Goal: Transaction & Acquisition: Book appointment/travel/reservation

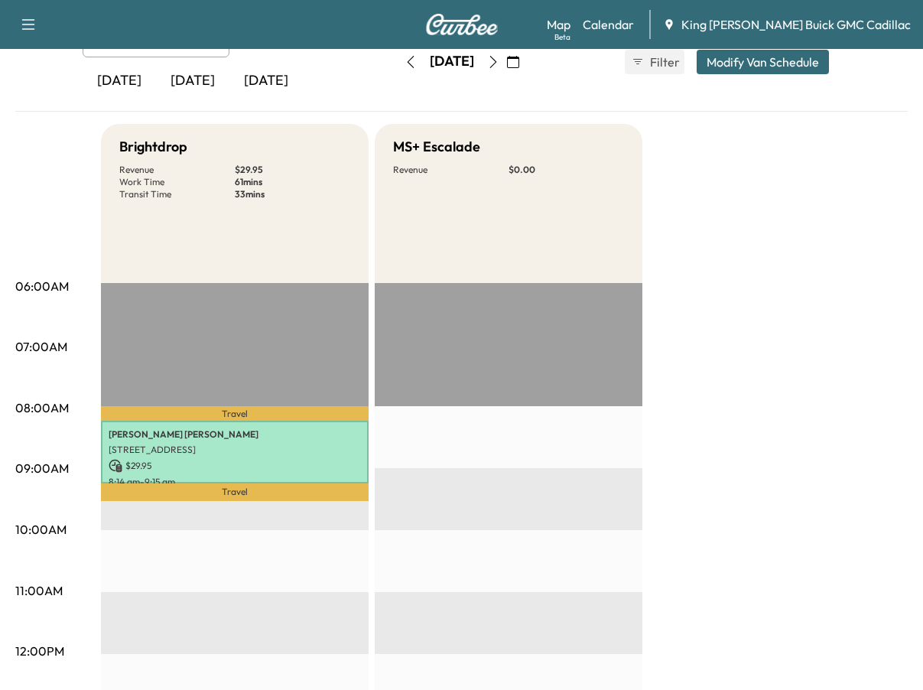
scroll to position [76, 0]
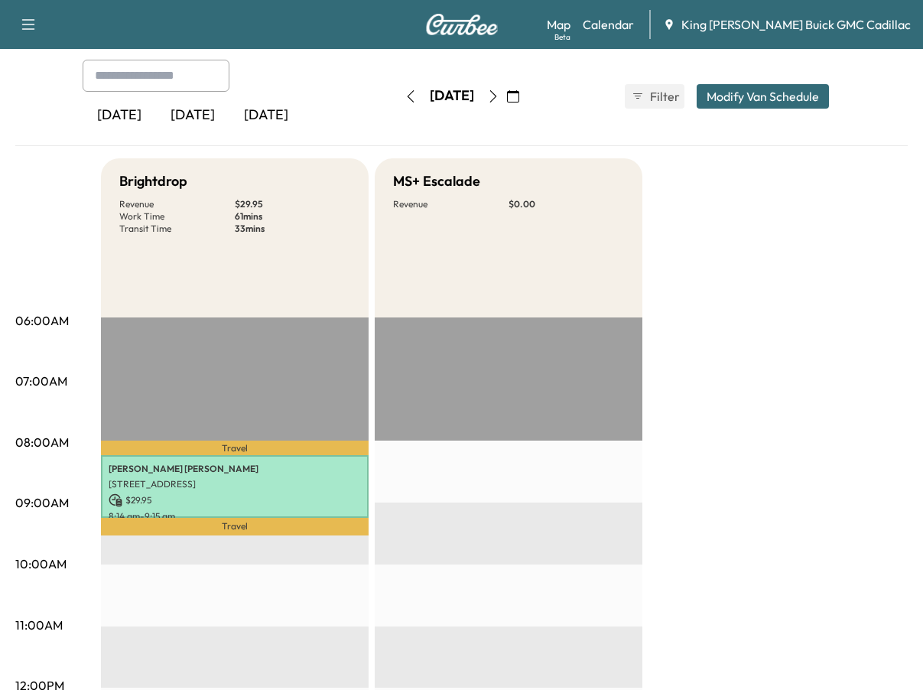
click at [405, 98] on icon "button" at bounding box center [411, 96] width 12 height 12
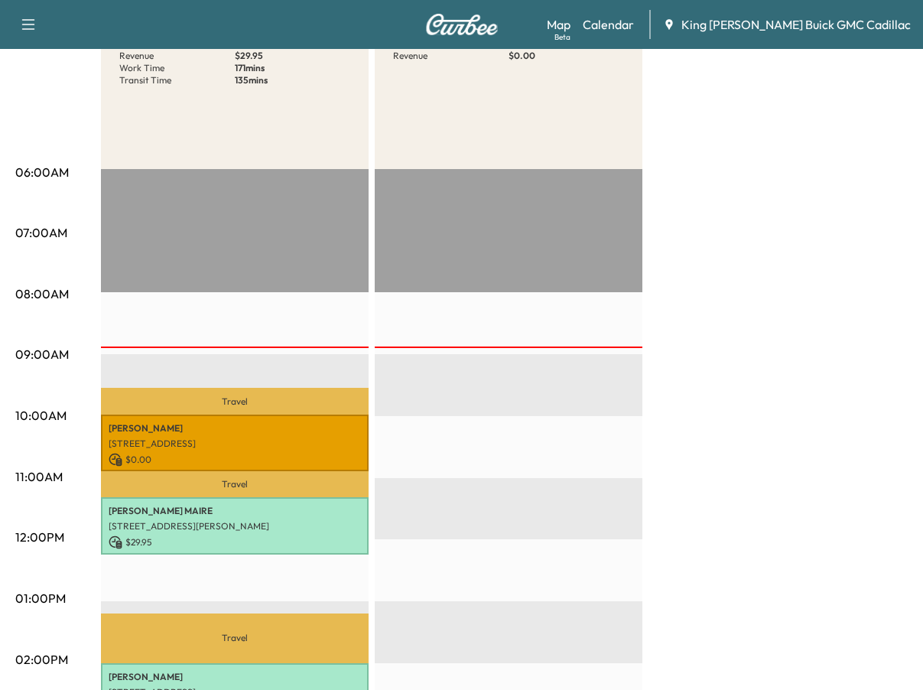
scroll to position [229, 0]
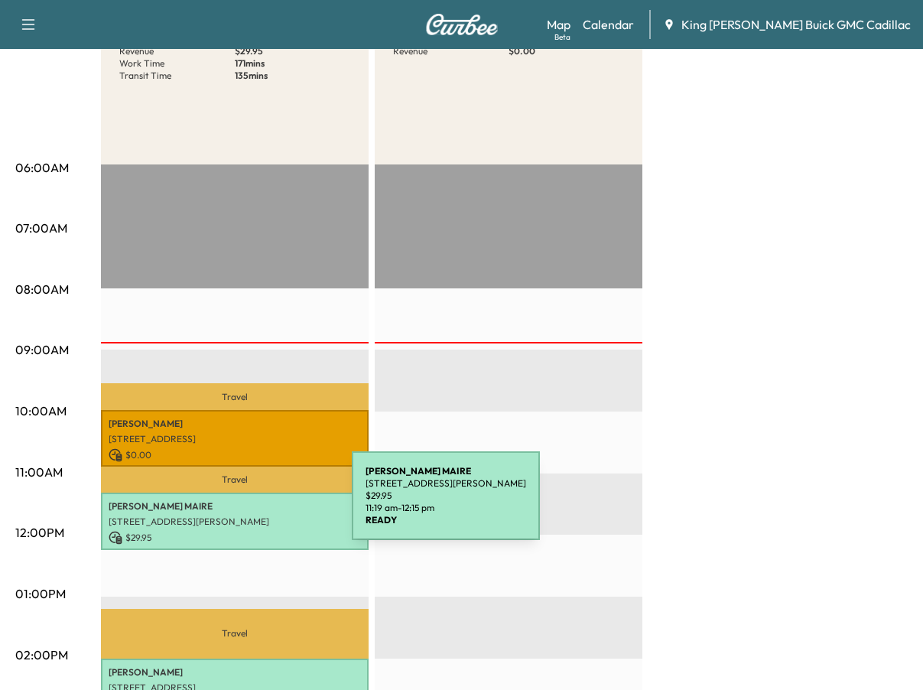
click at [237, 505] on p "[PERSON_NAME]" at bounding box center [235, 506] width 252 height 12
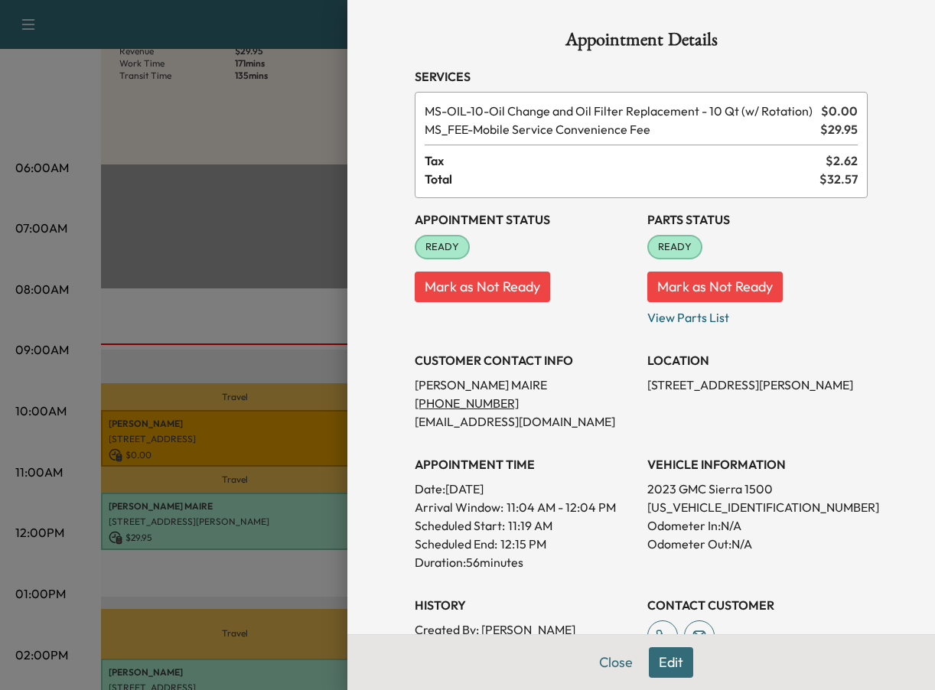
click at [223, 308] on div at bounding box center [467, 345] width 935 height 690
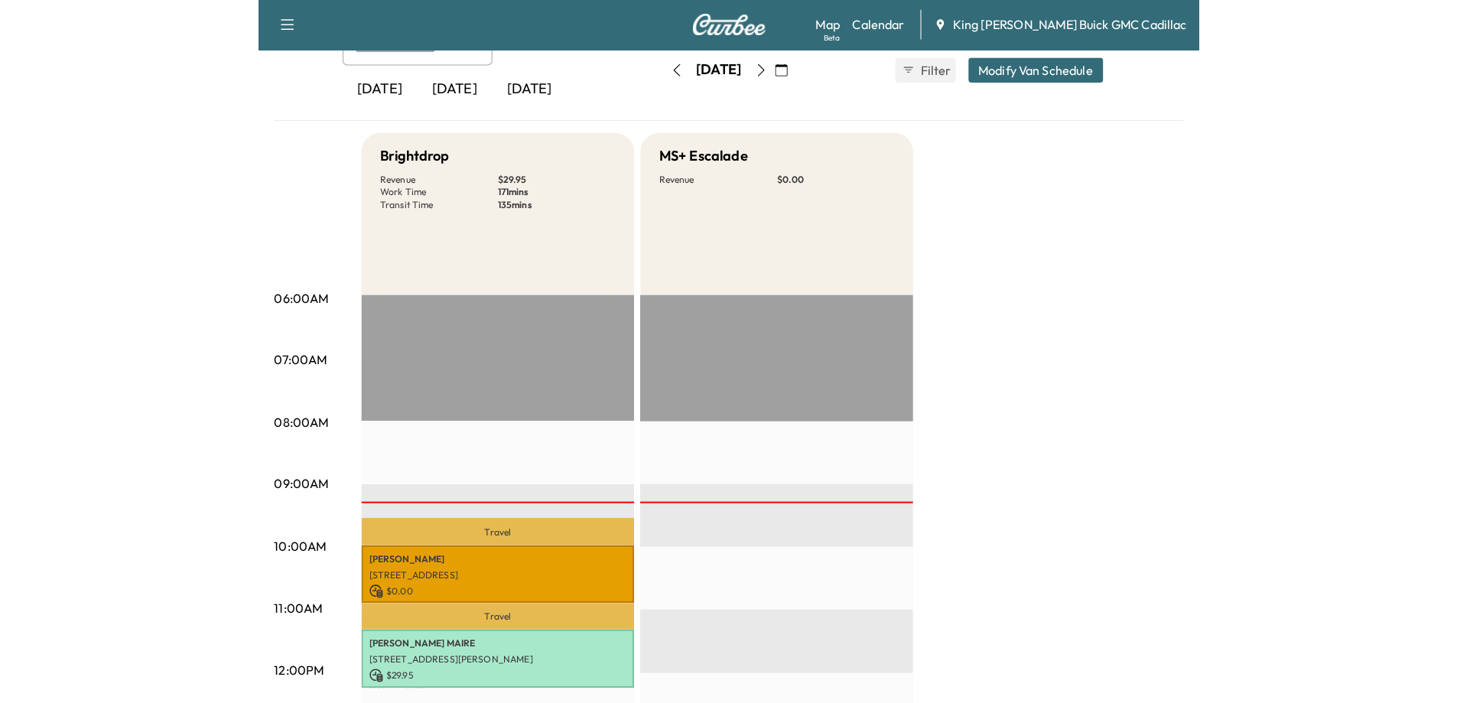
scroll to position [76, 0]
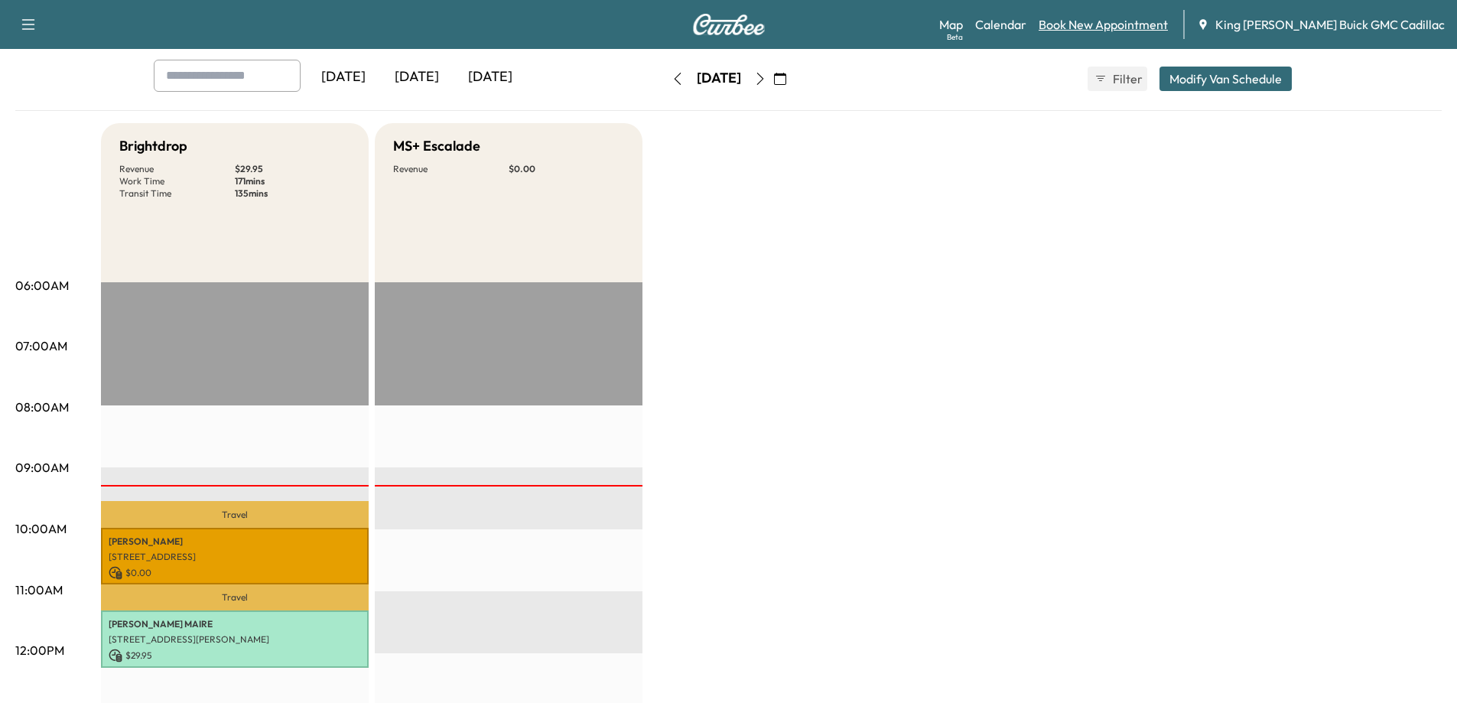
click at [922, 31] on link "Book New Appointment" at bounding box center [1103, 24] width 129 height 18
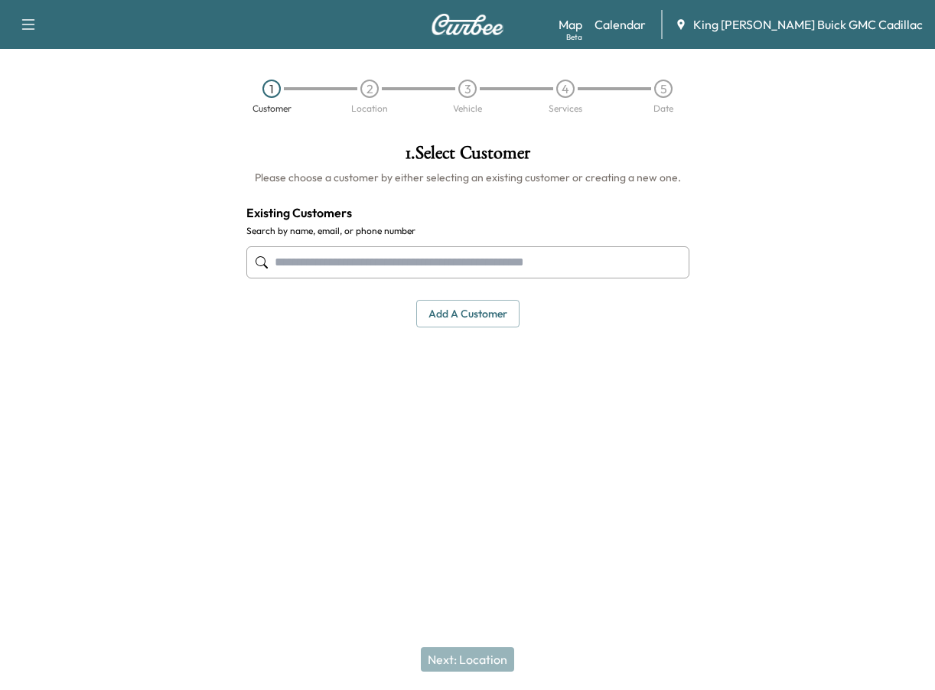
click at [462, 246] on input "text" at bounding box center [467, 262] width 443 height 32
click at [296, 263] on input "*******" at bounding box center [467, 262] width 443 height 32
paste input "*******"
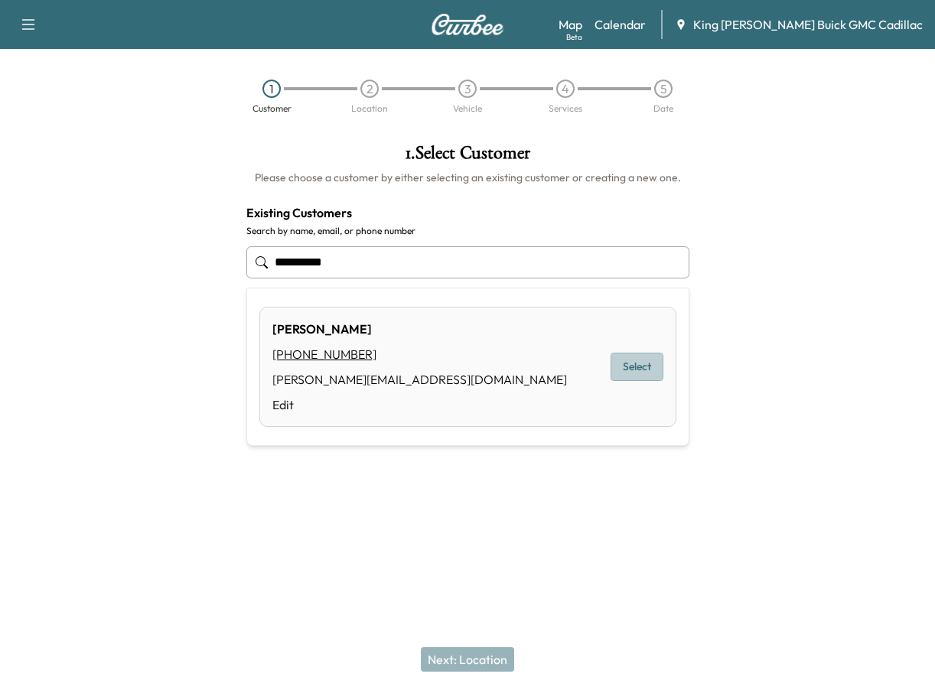
click at [634, 367] on button "Select" at bounding box center [636, 367] width 53 height 28
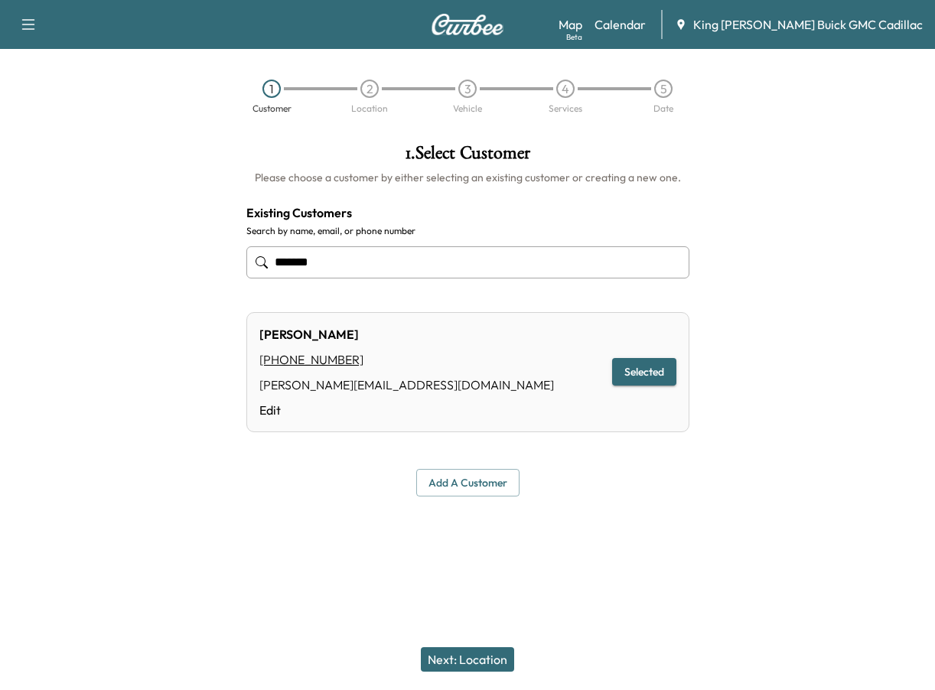
type input "******"
click at [486, 653] on button "Next: Location" at bounding box center [467, 659] width 93 height 24
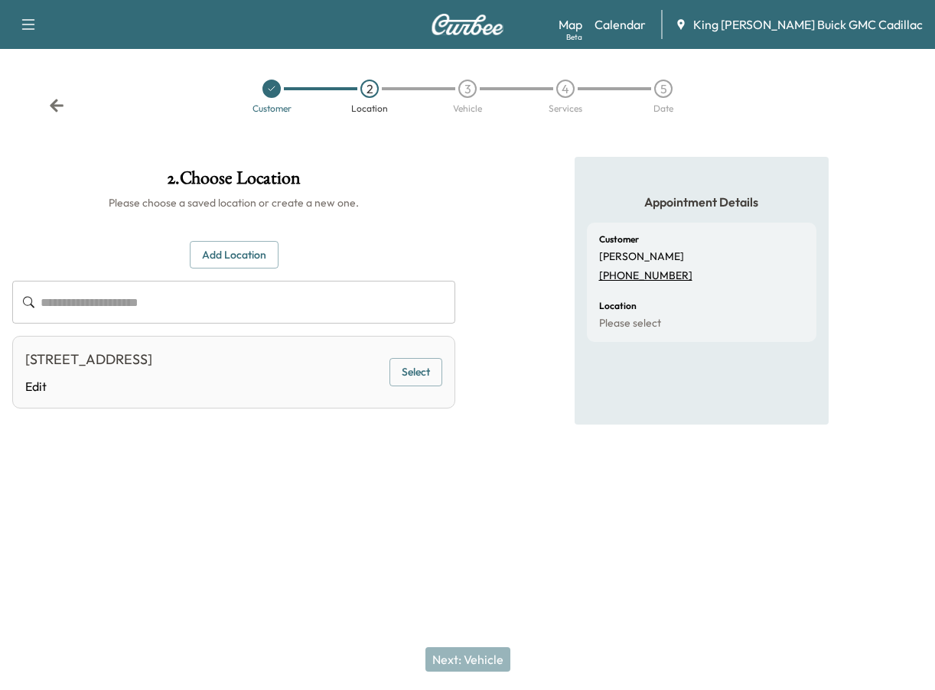
click at [217, 259] on button "Add Location" at bounding box center [234, 255] width 89 height 28
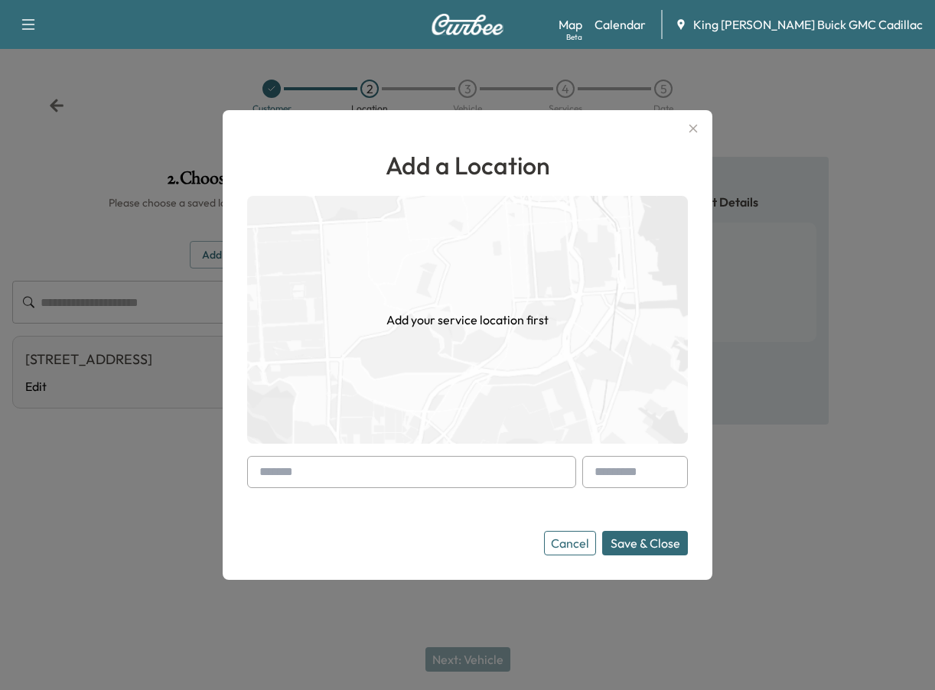
click at [304, 479] on input "text" at bounding box center [411, 472] width 329 height 32
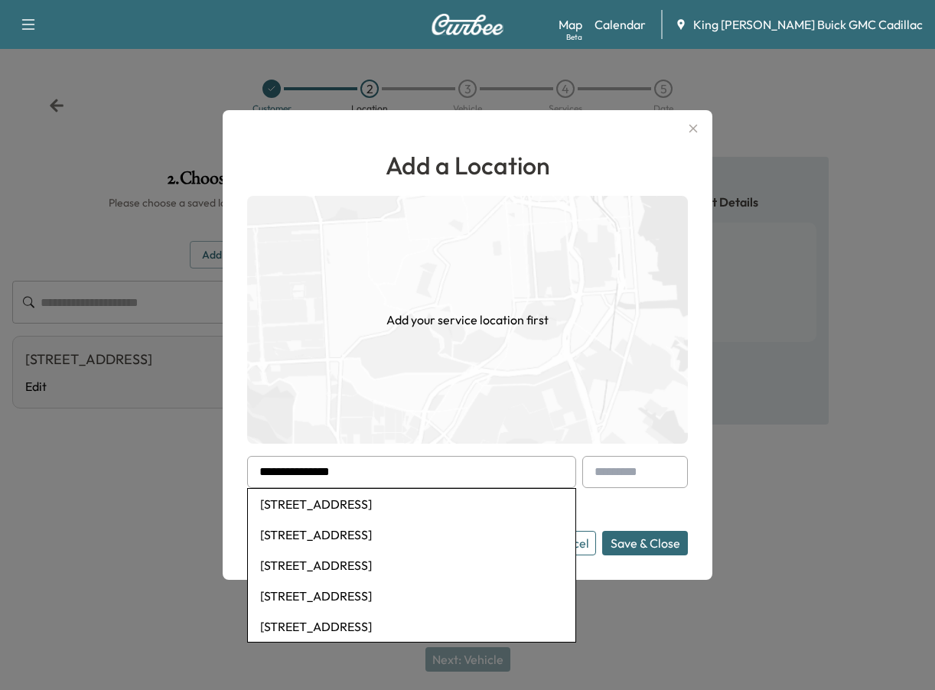
click at [379, 541] on li "[STREET_ADDRESS]" at bounding box center [411, 534] width 327 height 31
type input "**********"
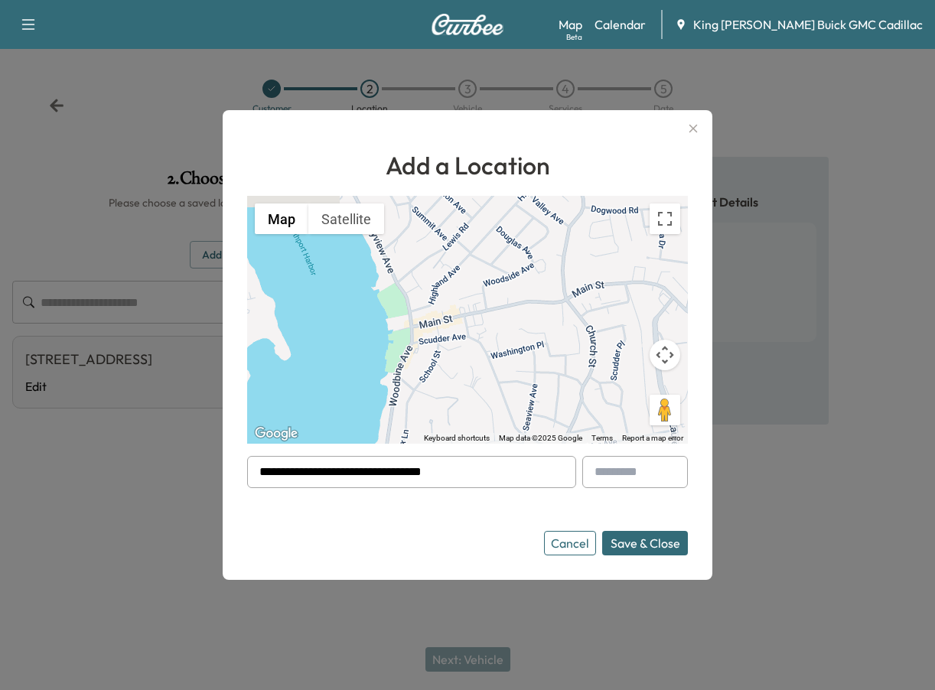
click at [638, 545] on button "Save & Close" at bounding box center [645, 543] width 86 height 24
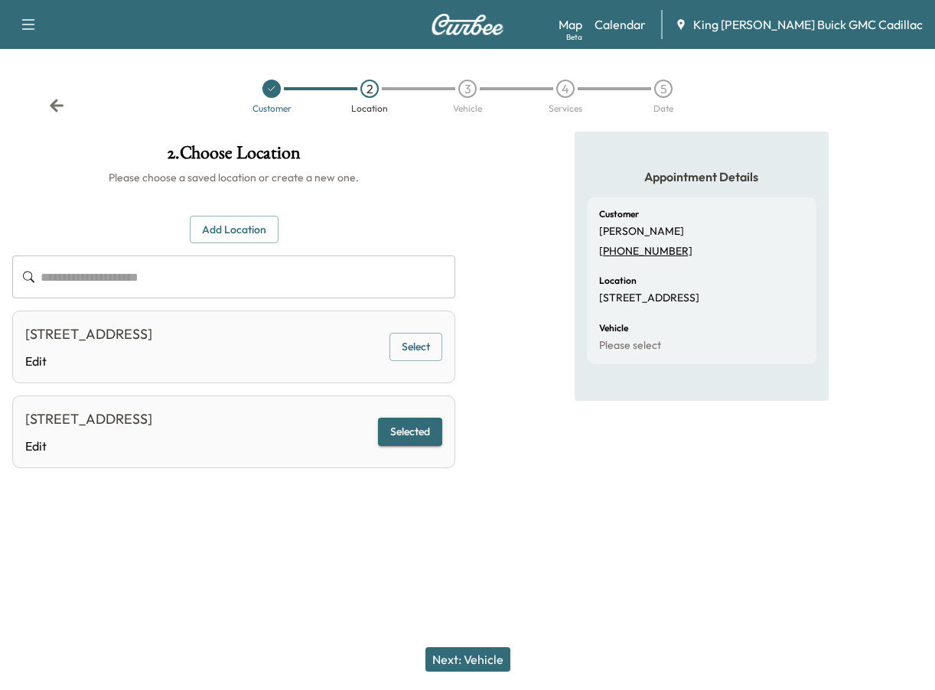
click at [471, 663] on button "Next: Vehicle" at bounding box center [467, 659] width 85 height 24
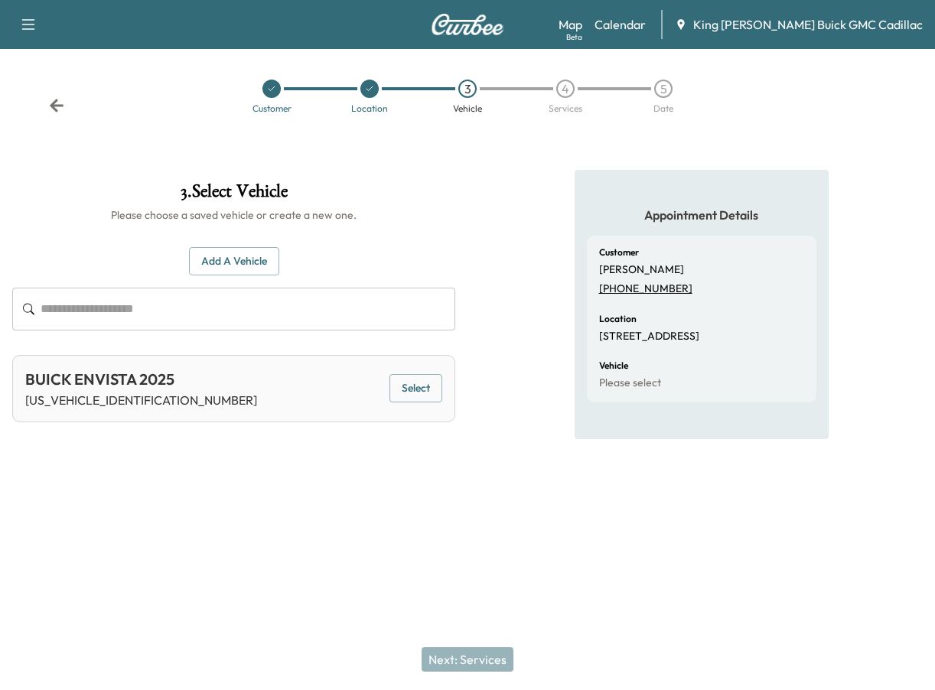
click at [416, 392] on button "Select" at bounding box center [415, 388] width 53 height 28
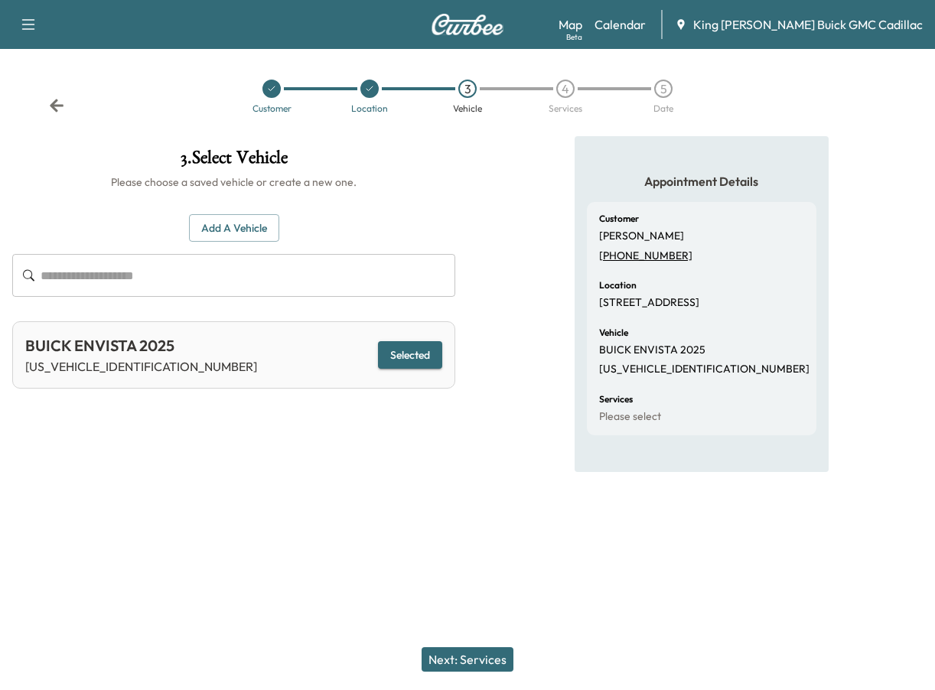
click at [466, 662] on button "Next: Services" at bounding box center [467, 659] width 92 height 24
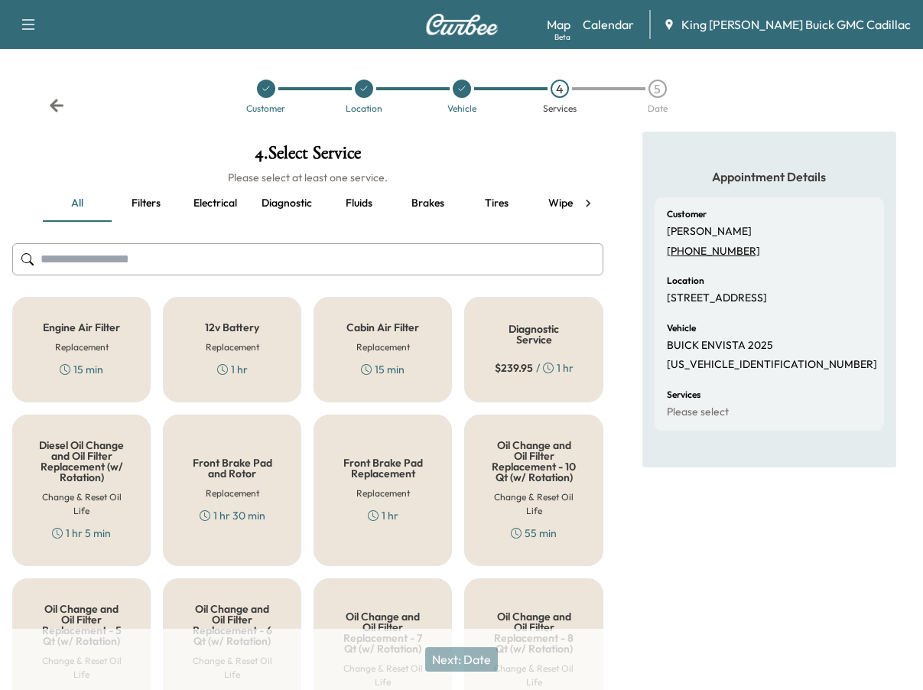
click at [176, 265] on input "text" at bounding box center [307, 259] width 591 height 32
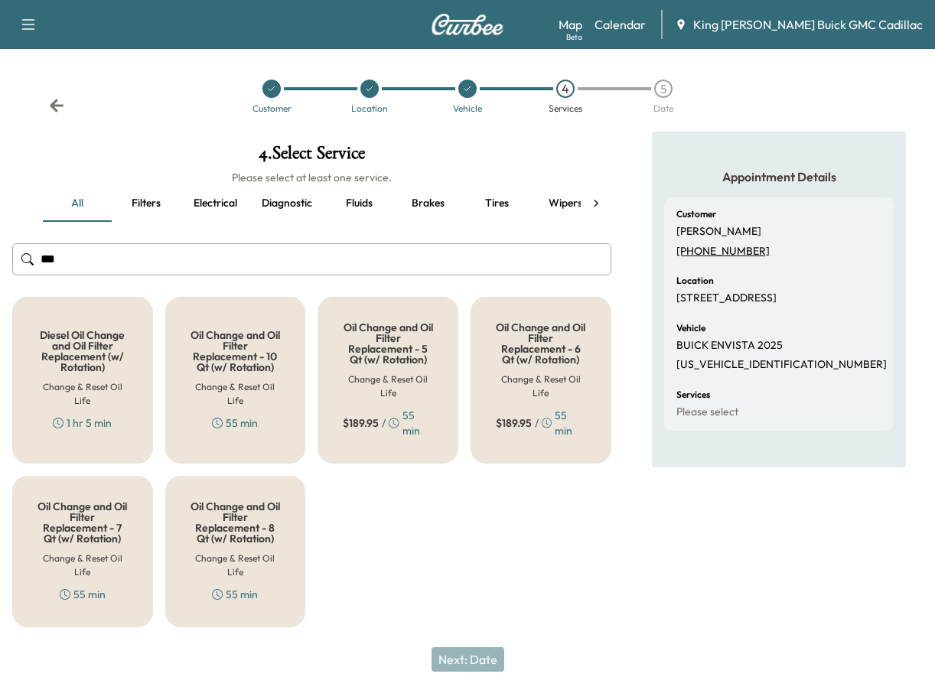
type input "***"
click at [515, 363] on h5 "Oil Change and Oil Filter Replacement - 6 Qt (w/ Rotation)" at bounding box center [541, 343] width 90 height 43
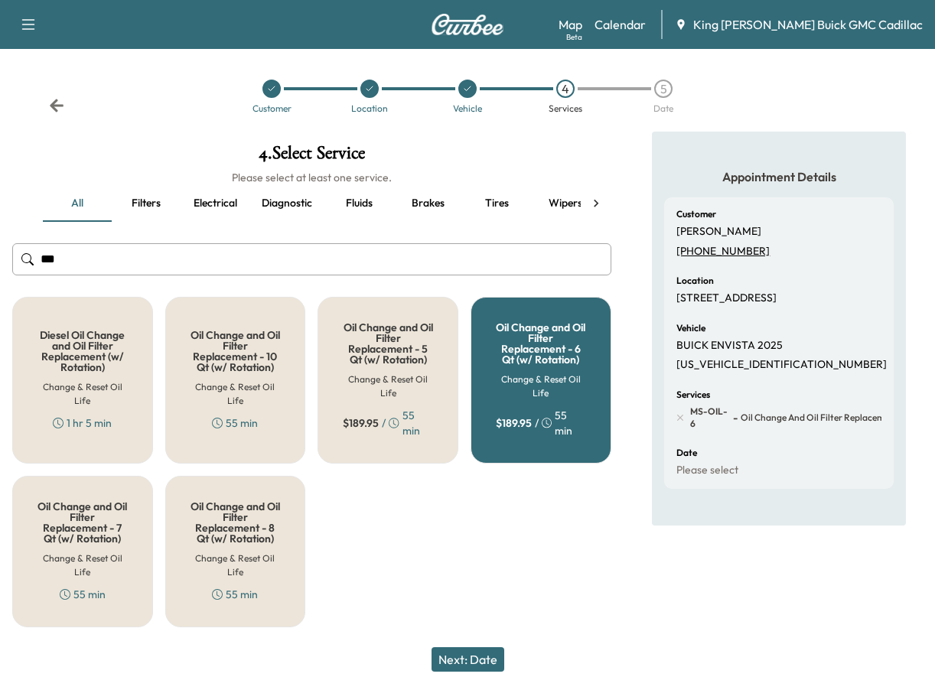
click at [480, 652] on button "Next: Date" at bounding box center [467, 659] width 73 height 24
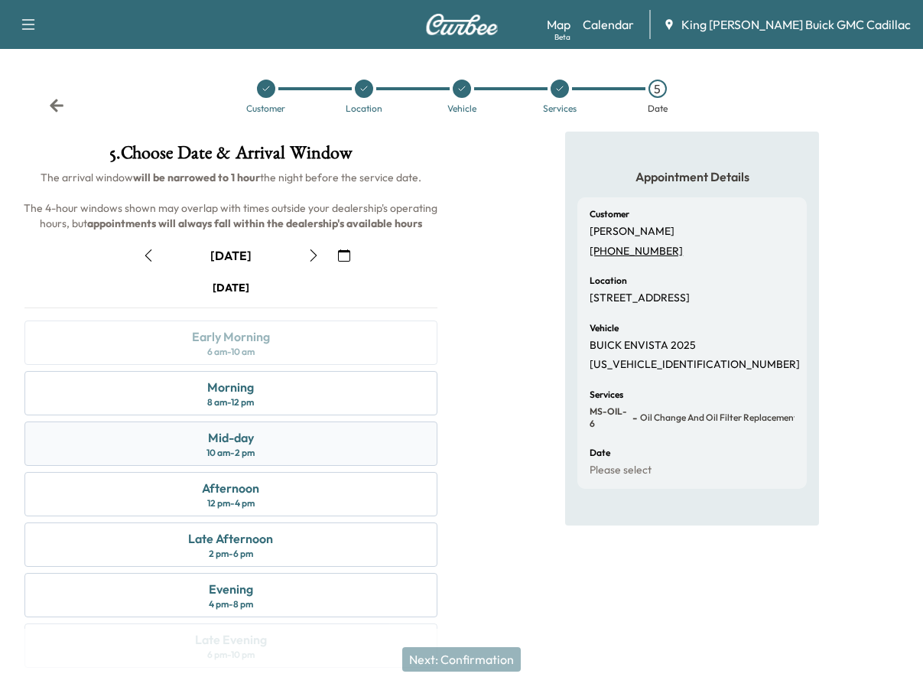
click at [238, 452] on div "10 am - 2 pm" at bounding box center [230, 453] width 48 height 12
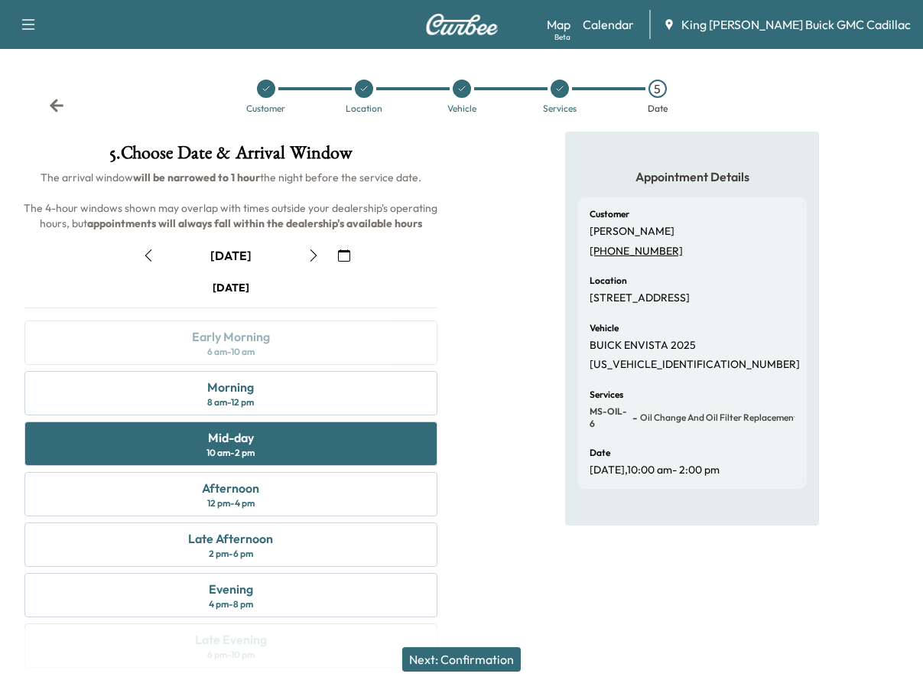
click at [503, 658] on button "Next: Confirmation" at bounding box center [461, 659] width 119 height 24
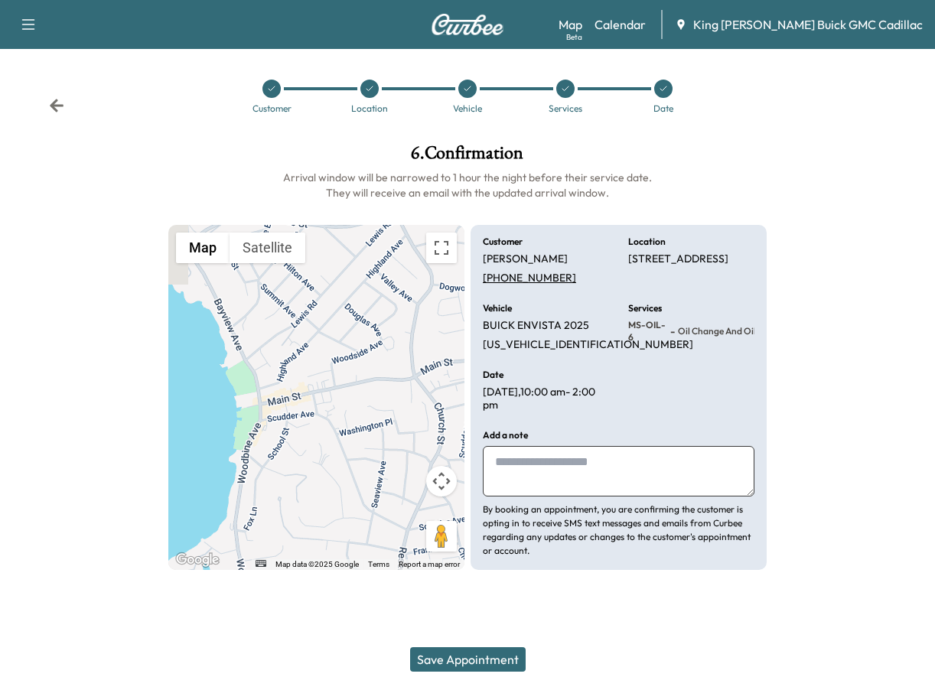
click at [521, 465] on textarea at bounding box center [618, 471] width 271 height 50
type textarea "**********"
click at [485, 665] on button "Save Appointment" at bounding box center [467, 659] width 115 height 24
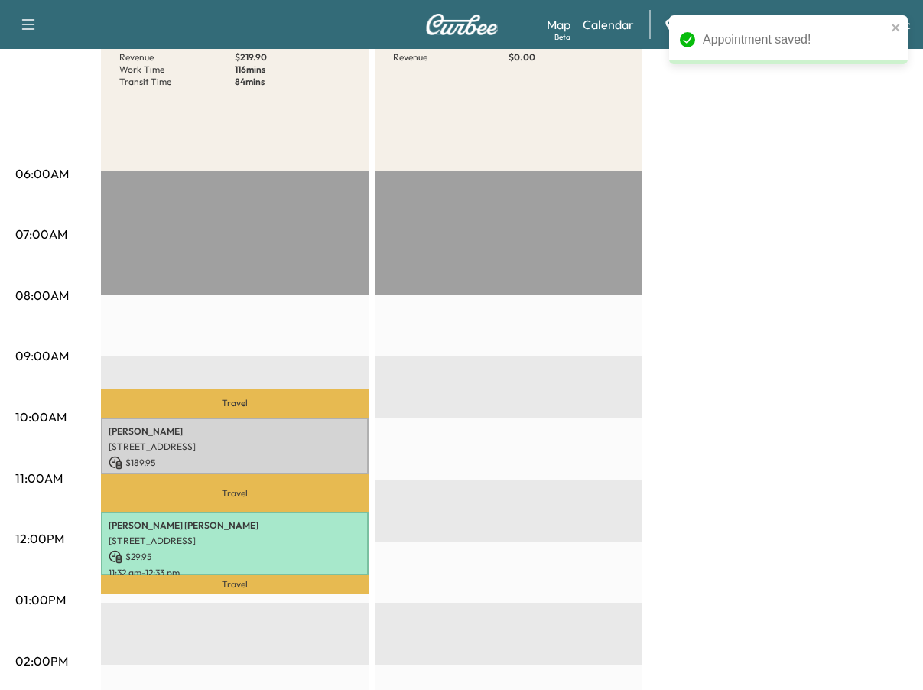
scroll to position [229, 0]
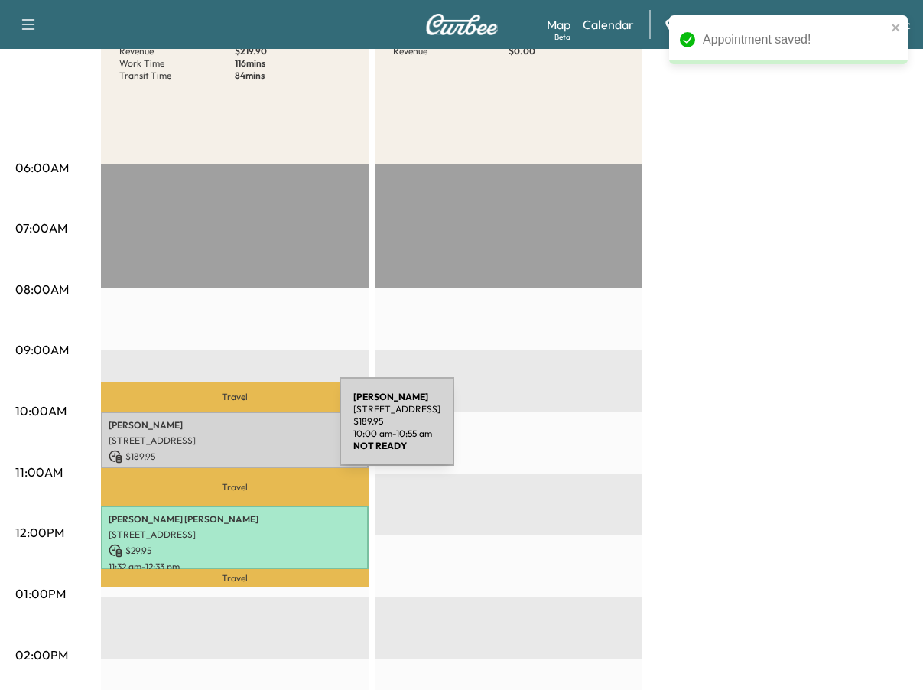
click at [225, 434] on p "[STREET_ADDRESS]" at bounding box center [235, 440] width 252 height 12
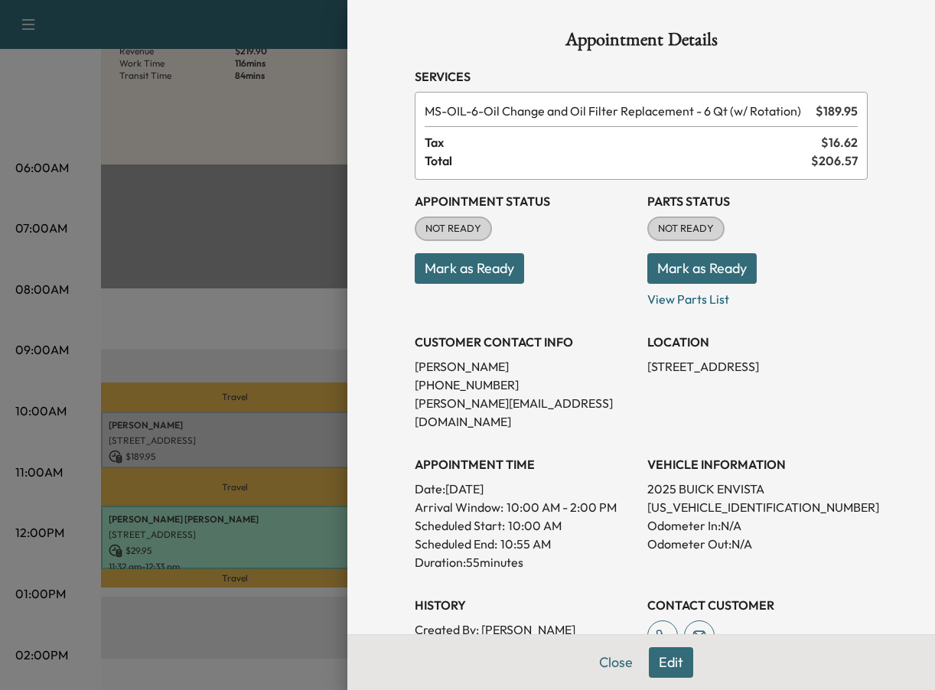
click at [475, 277] on button "Mark as Ready" at bounding box center [468, 268] width 109 height 31
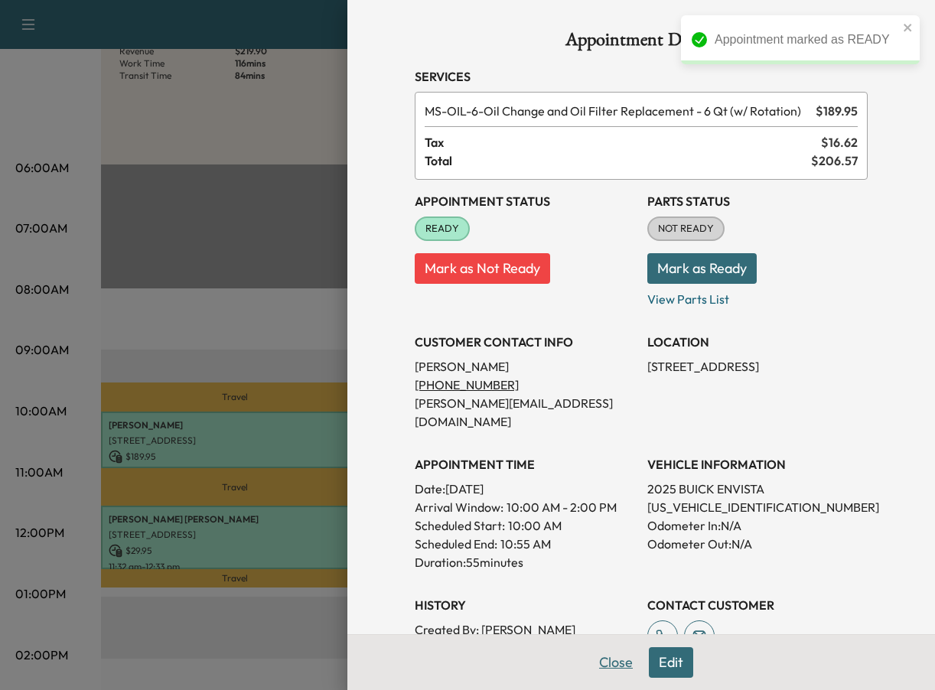
click at [608, 662] on button "Close" at bounding box center [616, 662] width 54 height 31
